Goal: Check status: Check status

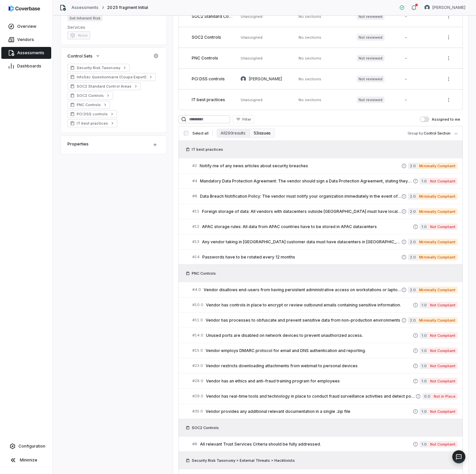
scroll to position [15, 0]
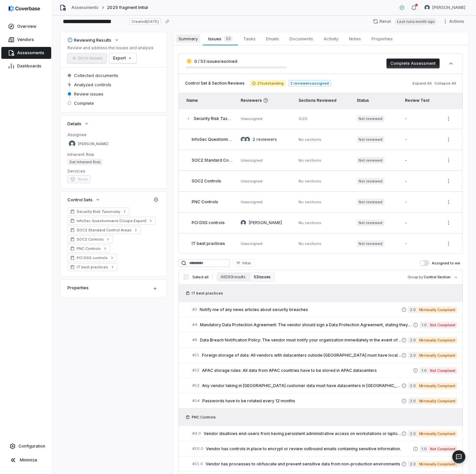
click at [184, 36] on span "Summary" at bounding box center [188, 38] width 24 height 9
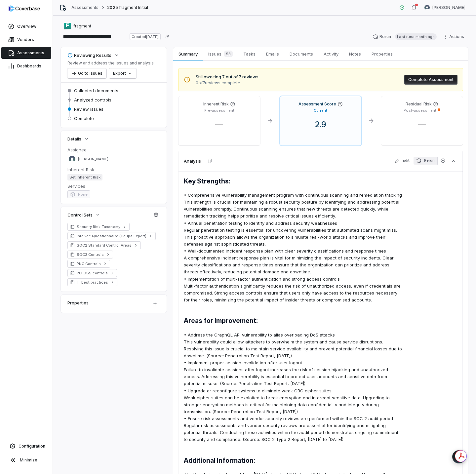
click at [426, 160] on button "Rerun" at bounding box center [426, 161] width 24 height 8
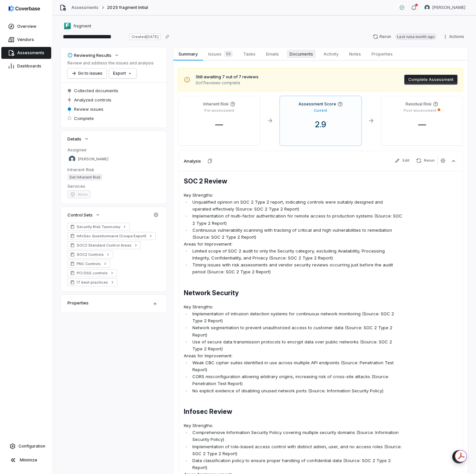
click at [301, 59] on link "Documents Documents" at bounding box center [301, 53] width 34 height 13
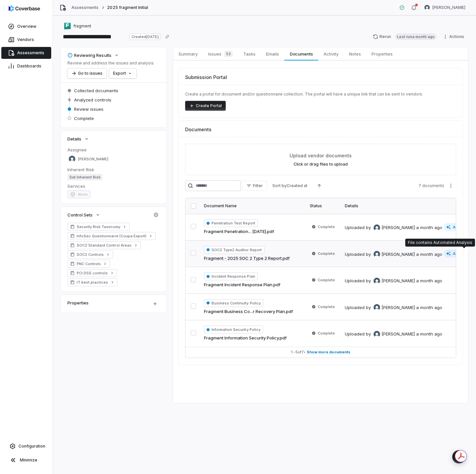
click at [448, 253] on icon at bounding box center [449, 253] width 5 height 5
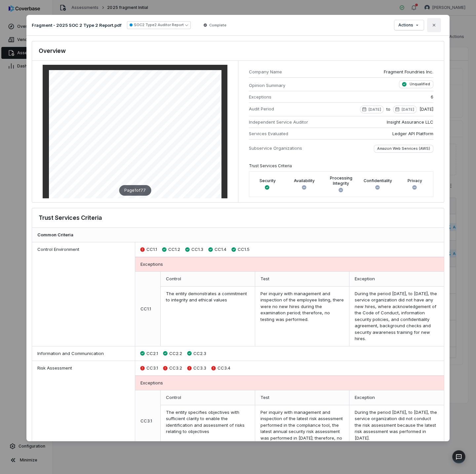
click at [438, 26] on button "Close" at bounding box center [434, 25] width 14 height 14
